Goal: Information Seeking & Learning: Learn about a topic

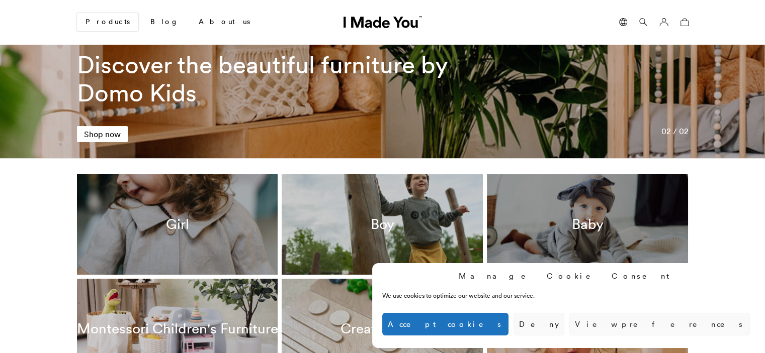
scroll to position [50, 0]
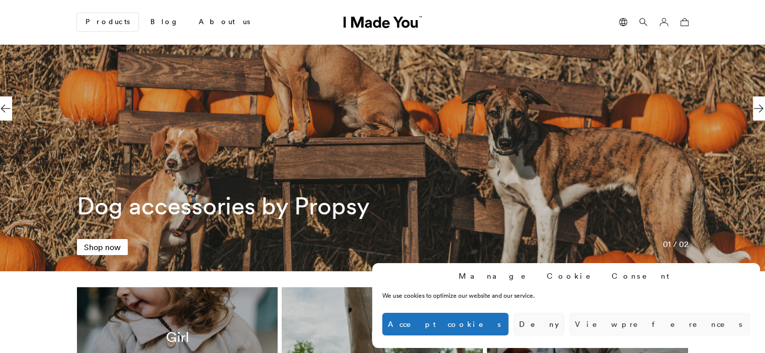
click at [639, 20] on icon at bounding box center [643, 22] width 8 height 8
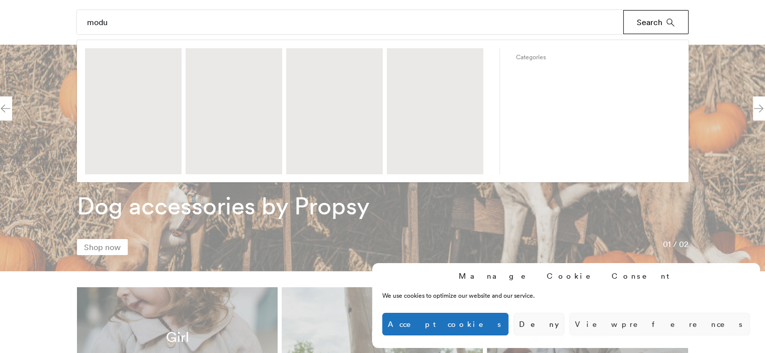
type input "modu"
click at [644, 25] on button "Search" at bounding box center [655, 22] width 65 height 24
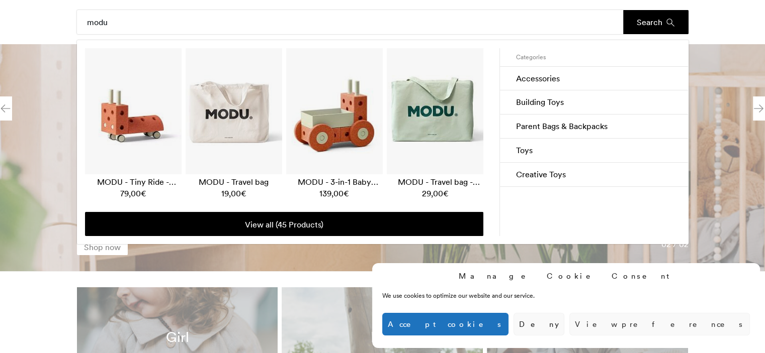
click at [716, 23] on div "Search modu Search MODU - Tiny Ride - orange 79,00 € MODU - Travel bag 19,00 € …" at bounding box center [382, 22] width 765 height 44
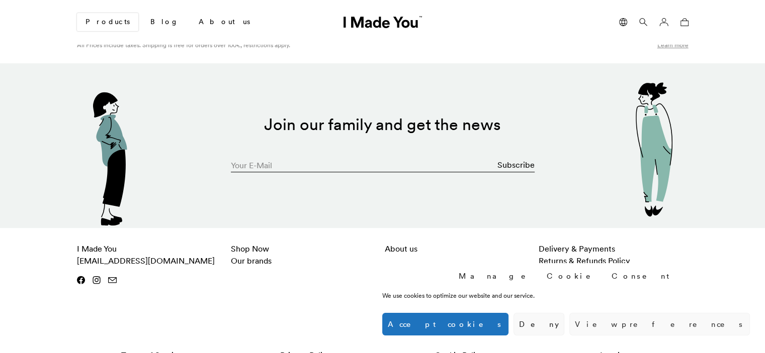
scroll to position [4381, 0]
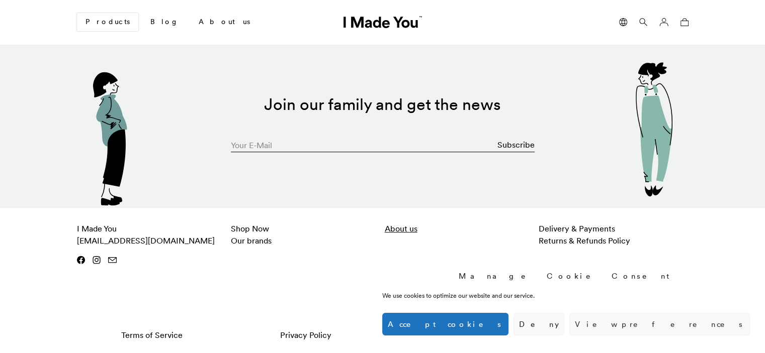
click at [401, 227] on link "About us" at bounding box center [401, 229] width 33 height 10
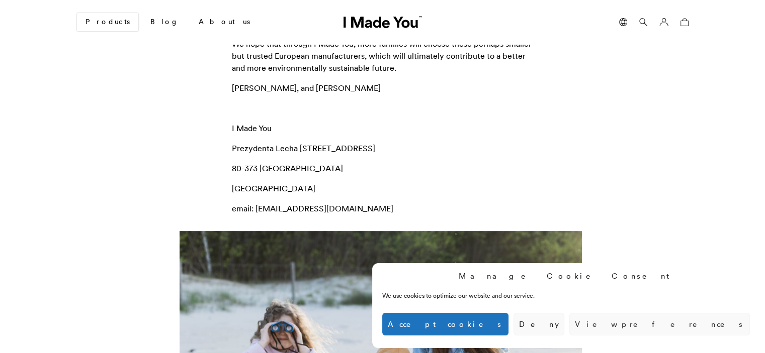
scroll to position [251, 0]
